Goal: Task Accomplishment & Management: Use online tool/utility

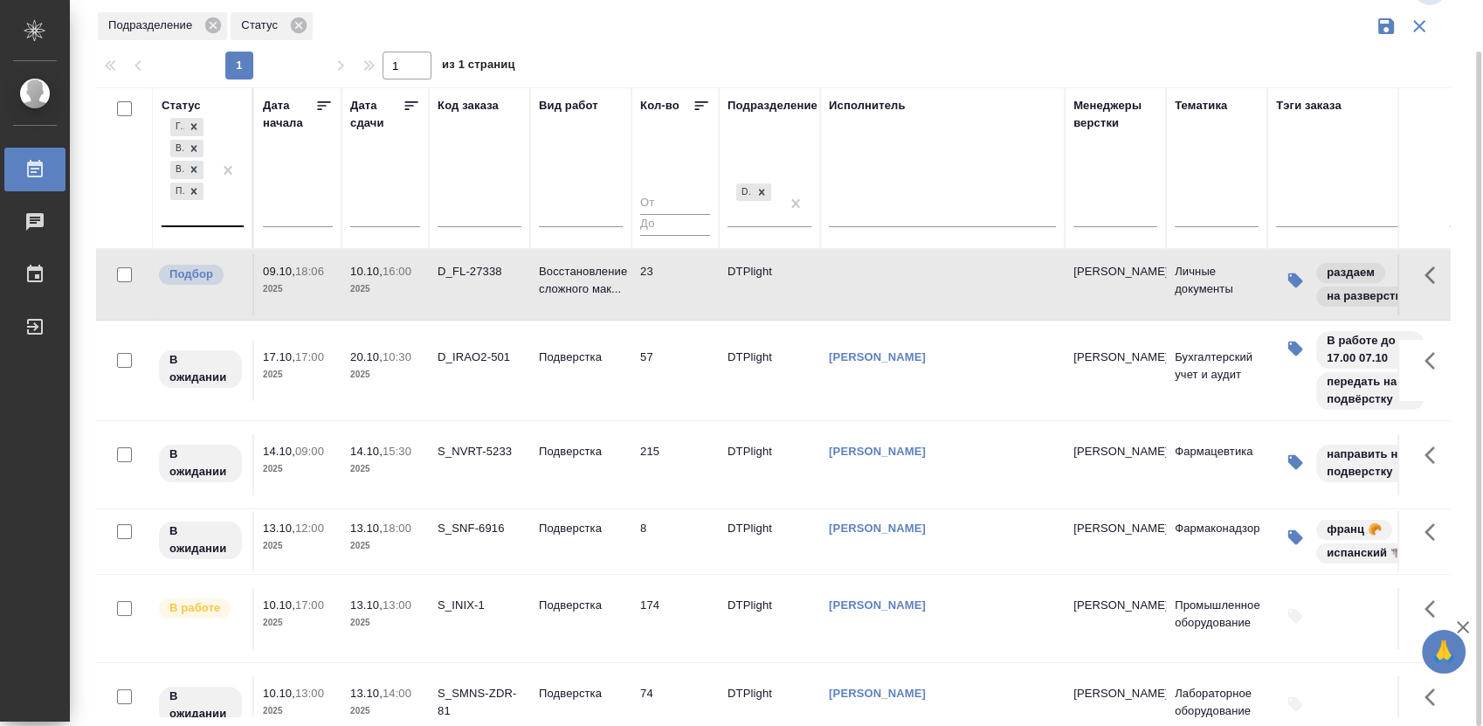
click at [200, 211] on div "[PERSON_NAME] к работе В работе В ожидании Подбор" at bounding box center [187, 169] width 51 height 111
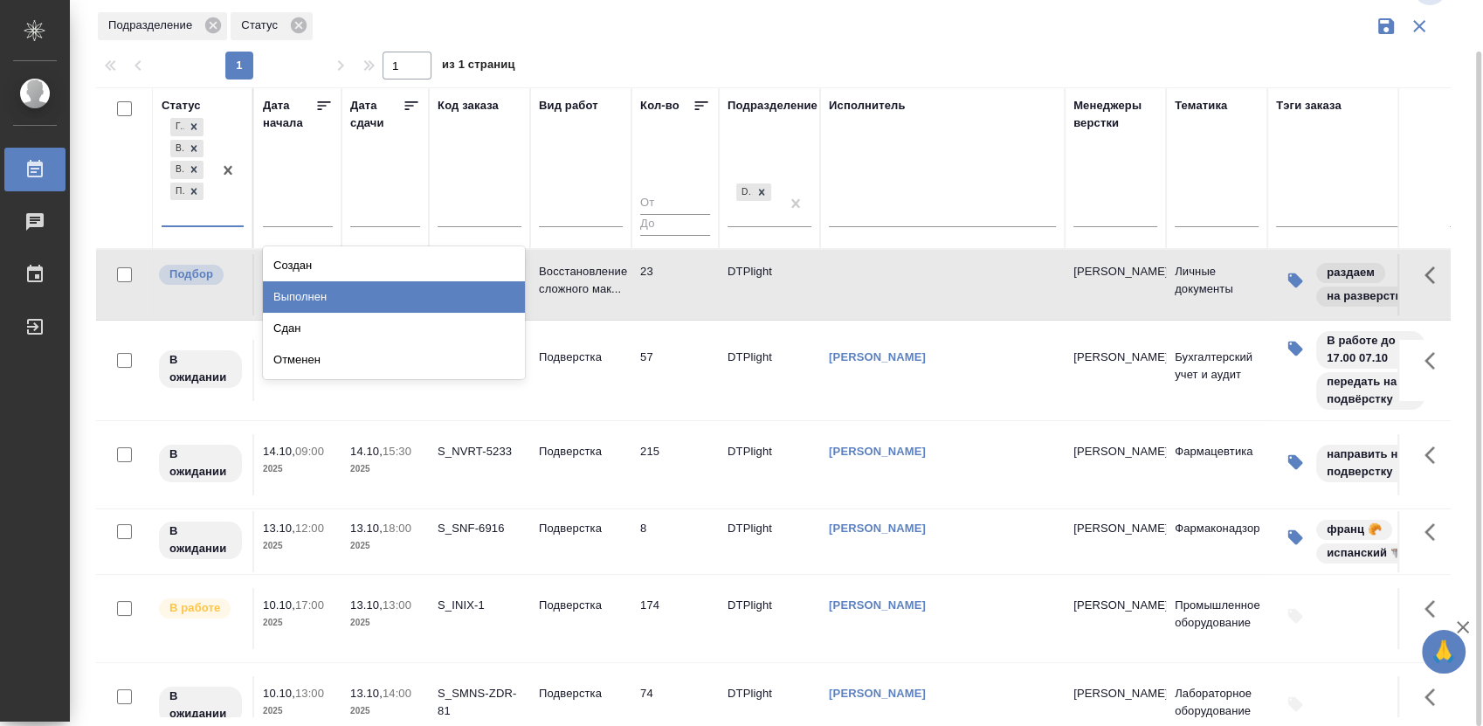
click at [320, 294] on div "Выполнен" at bounding box center [394, 296] width 262 height 31
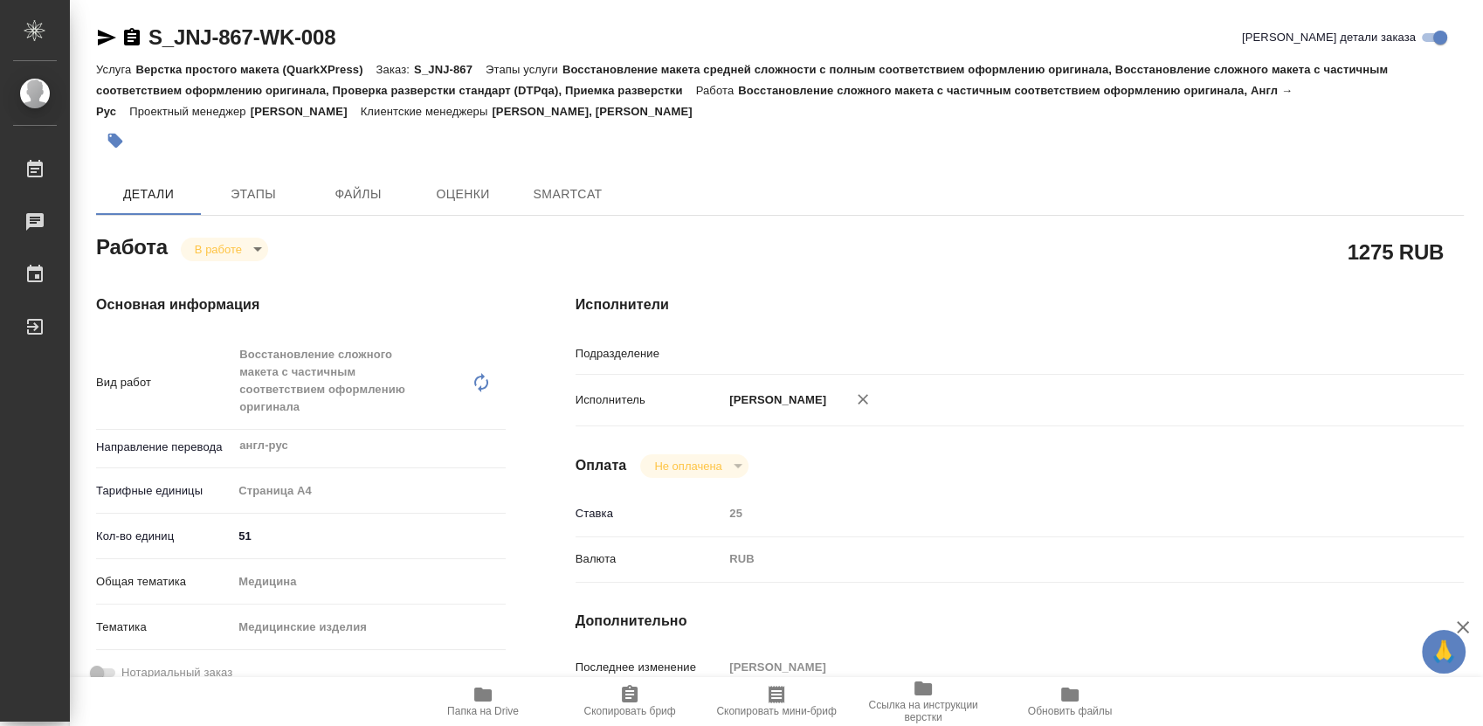
type input "англ-рус"
type input "DTPlight"
click at [241, 245] on body "🙏 .cls-1 fill:#fff; AWATERA Работы 0 Чаты График Выйти S_JNJ-867-WK-008 Кратко …" at bounding box center [741, 363] width 1483 height 726
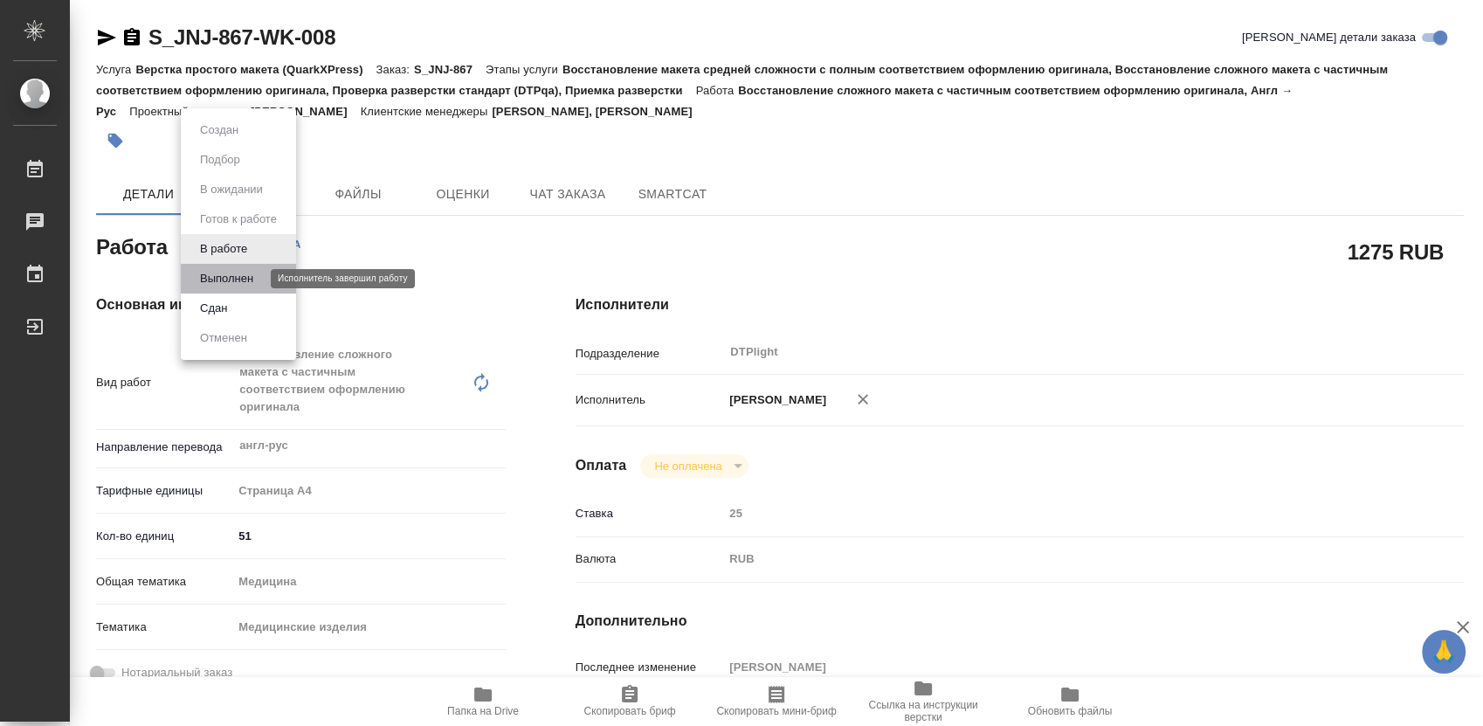
drag, startPoint x: 238, startPoint y: 278, endPoint x: 263, endPoint y: 275, distance: 24.6
click at [238, 276] on button "Выполнен" at bounding box center [227, 278] width 64 height 19
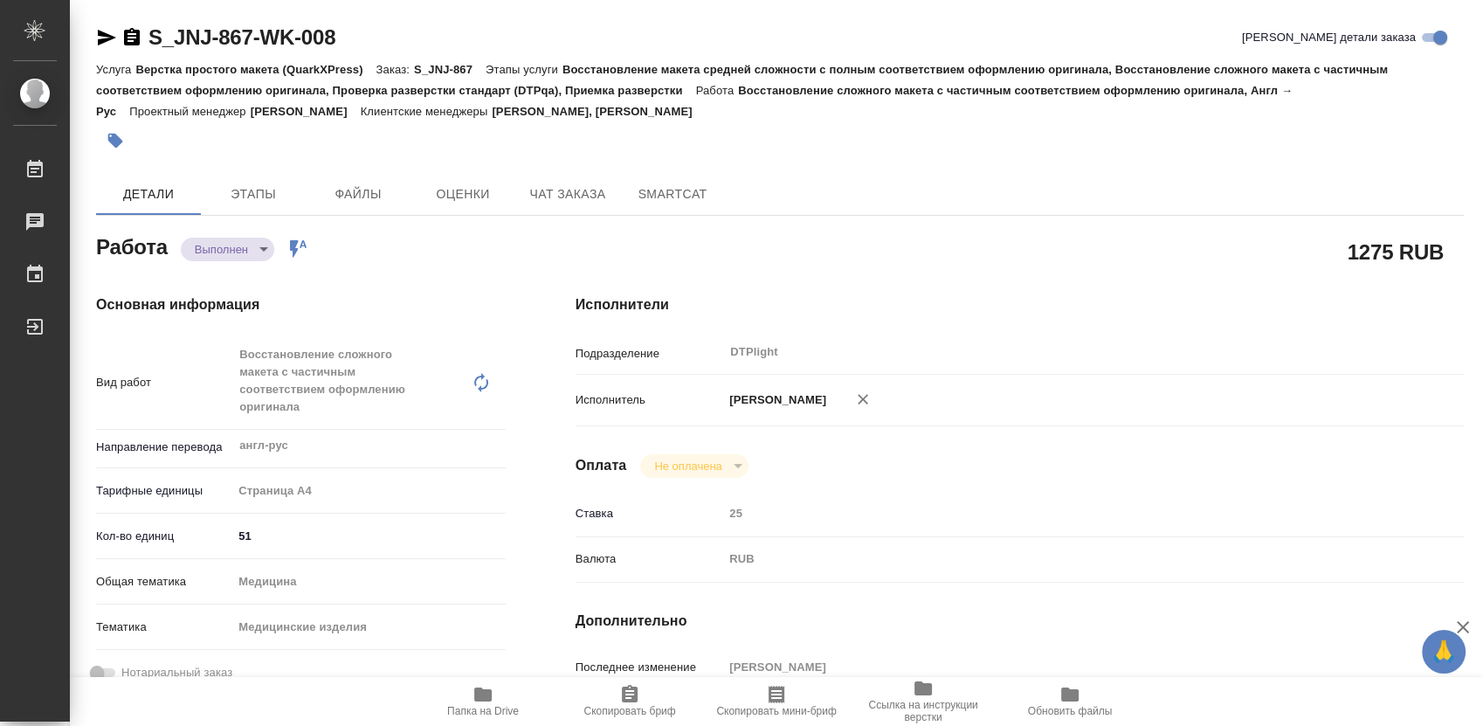
type textarea "x"
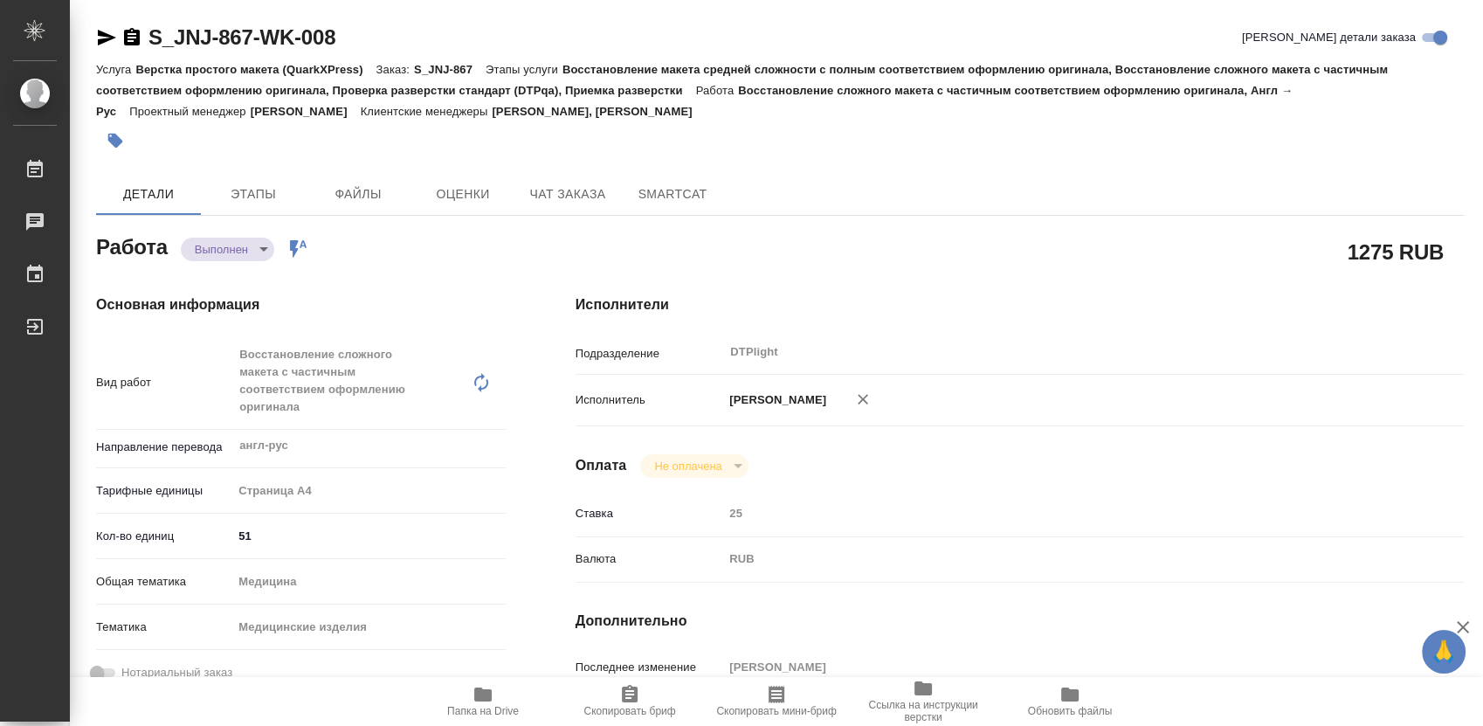
type textarea "x"
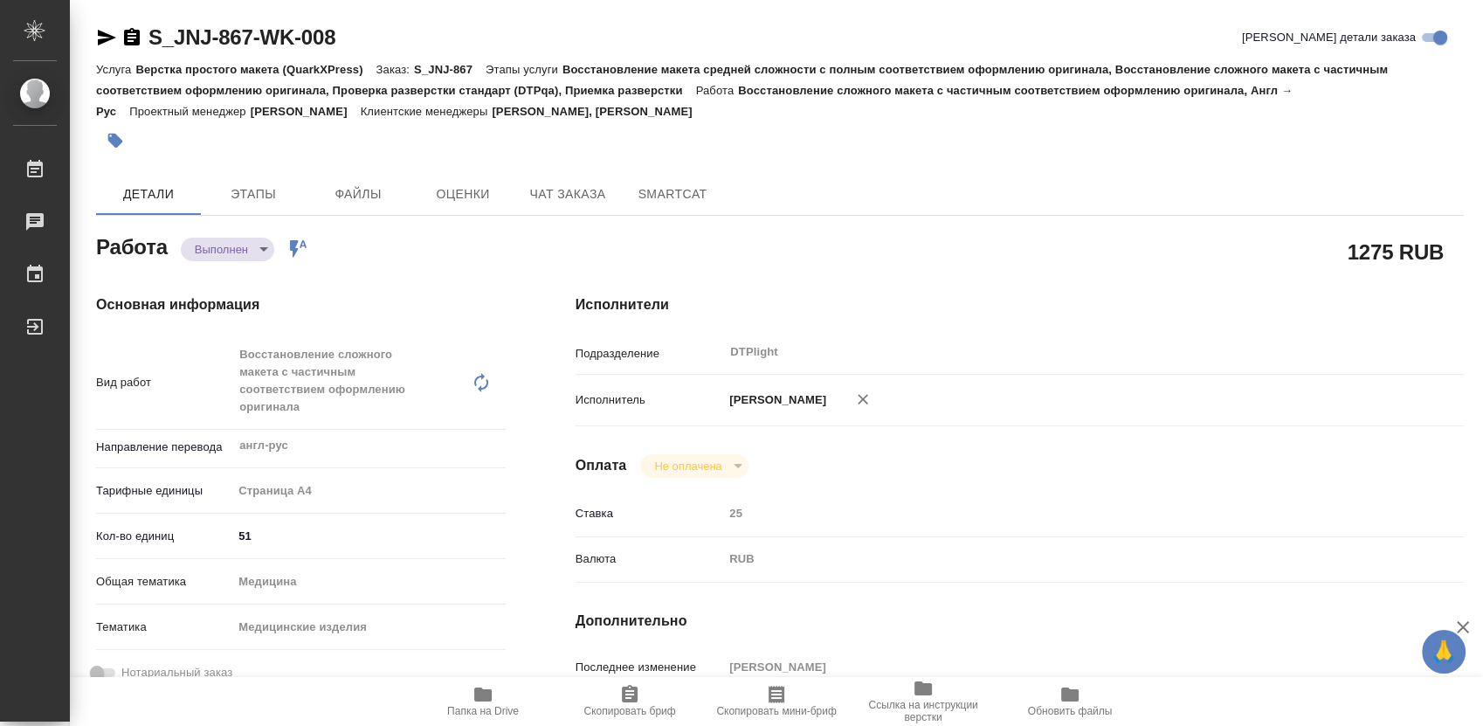
type textarea "x"
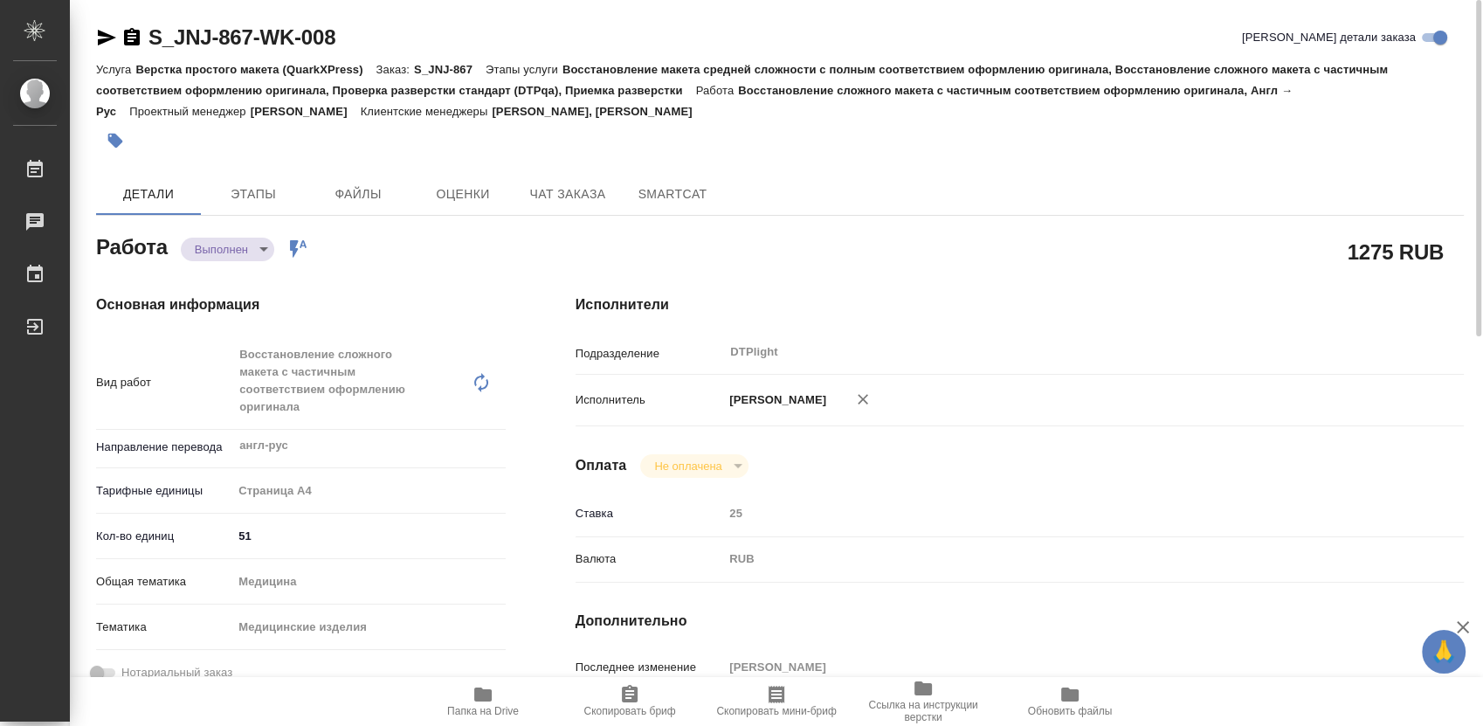
scroll to position [194, 0]
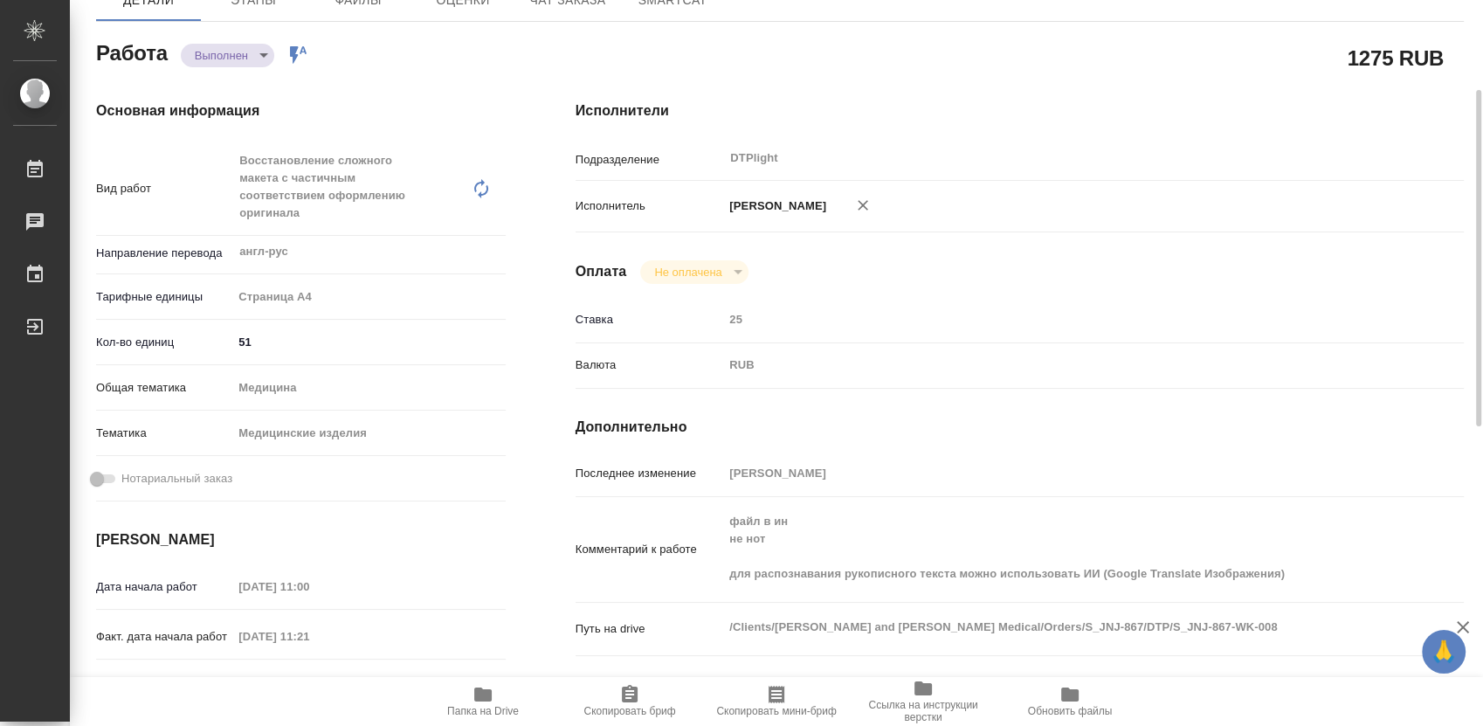
type textarea "x"
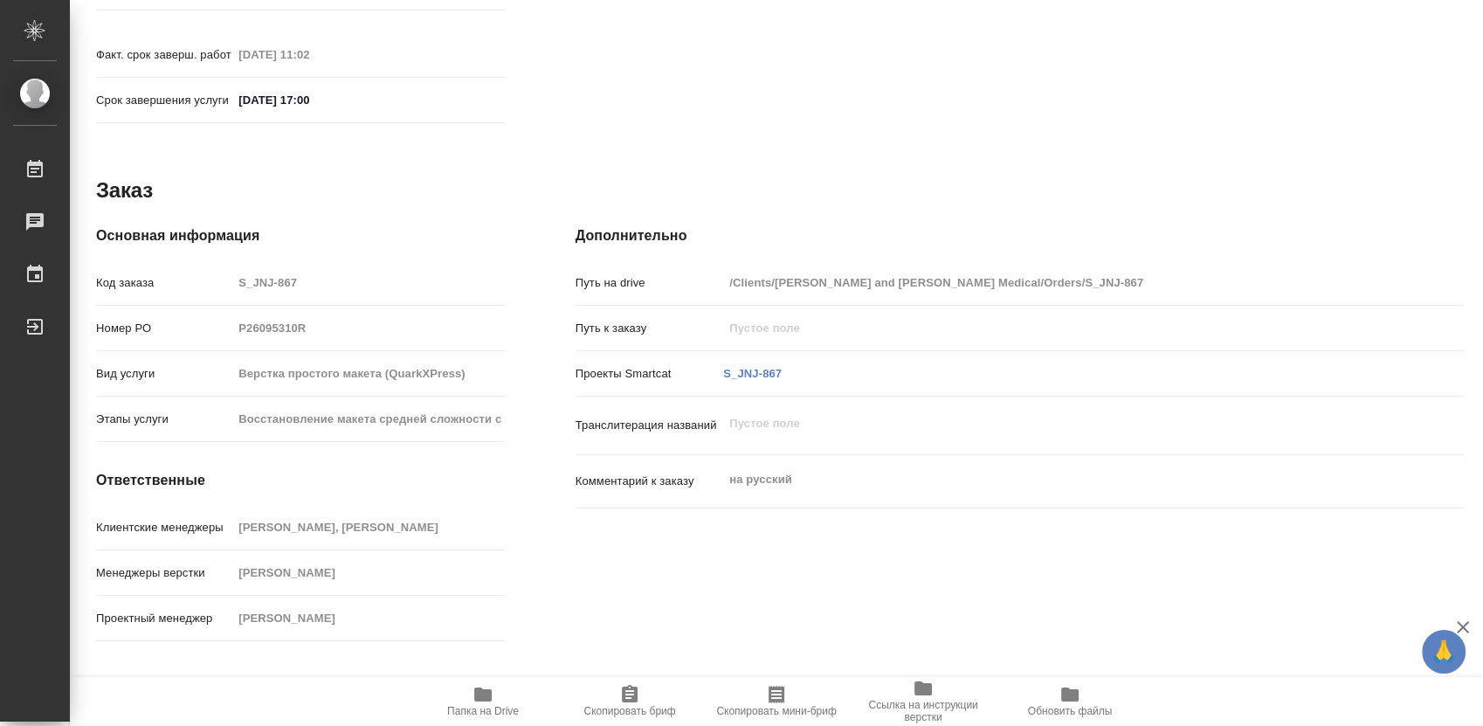
scroll to position [500, 0]
